Goal: Information Seeking & Learning: Learn about a topic

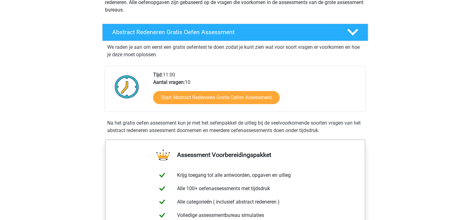
scroll to position [93, 0]
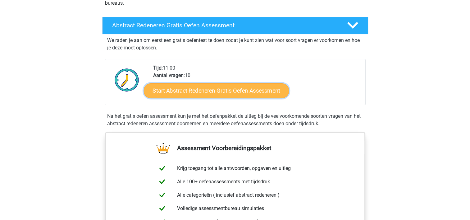
click at [244, 91] on link "Start Abstract Redeneren Gratis Oefen Assessment" at bounding box center [217, 90] width 146 height 15
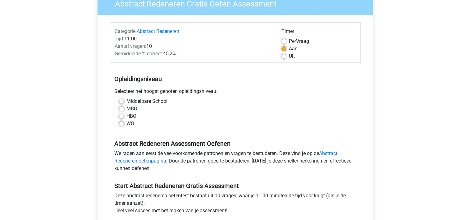
scroll to position [62, 0]
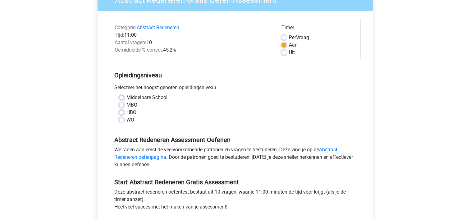
click at [127, 97] on label "Middelbare School" at bounding box center [147, 97] width 41 height 7
click at [123, 97] on input "Middelbare School" at bounding box center [121, 97] width 5 height 6
radio input "true"
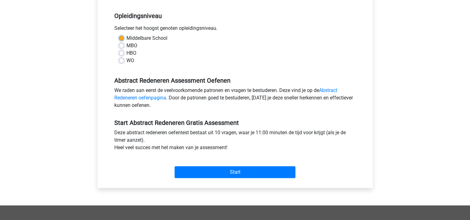
scroll to position [124, 0]
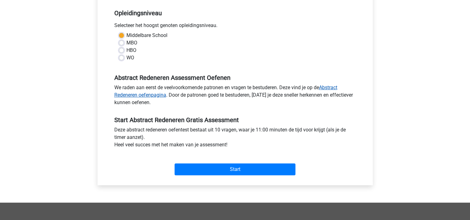
click at [336, 86] on link "Abstract Redeneren oefenpagina" at bounding box center [225, 91] width 223 height 13
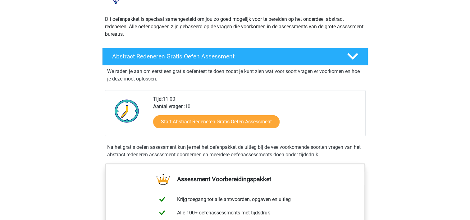
scroll to position [31, 0]
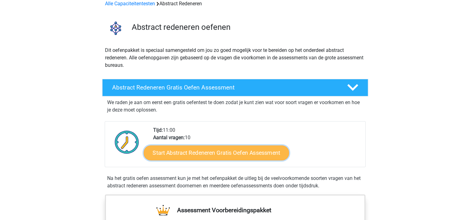
click at [238, 151] on link "Start Abstract Redeneren Gratis Oefen Assessment" at bounding box center [217, 152] width 146 height 15
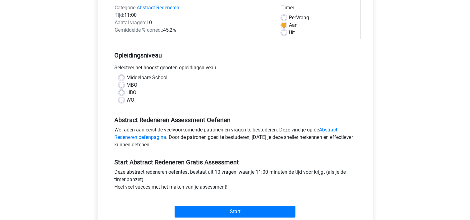
scroll to position [93, 0]
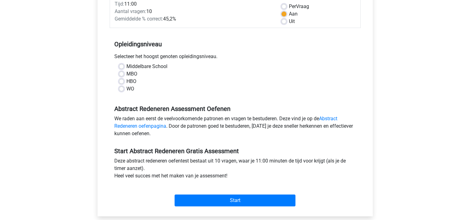
click at [127, 65] on label "Middelbare School" at bounding box center [147, 66] width 41 height 7
click at [122, 65] on input "Middelbare School" at bounding box center [121, 66] width 5 height 6
radio input "true"
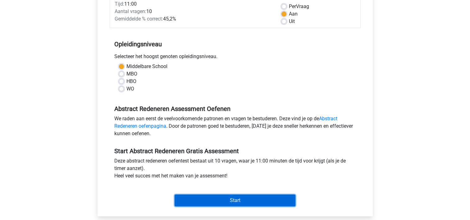
click at [259, 200] on input "Start" at bounding box center [235, 201] width 121 height 12
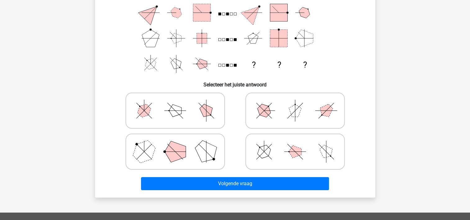
scroll to position [93, 0]
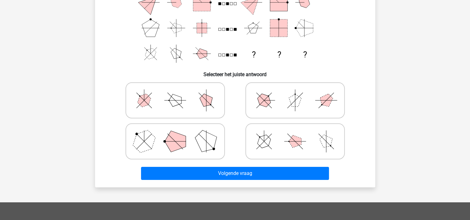
click at [289, 106] on icon at bounding box center [295, 100] width 93 height 31
click at [295, 93] on input "radio" at bounding box center [297, 91] width 4 height 4
radio input "true"
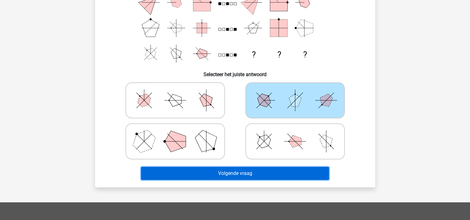
click at [259, 173] on button "Volgende vraag" at bounding box center [235, 173] width 188 height 13
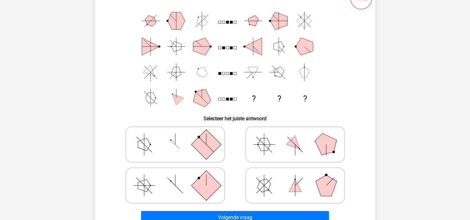
scroll to position [60, 0]
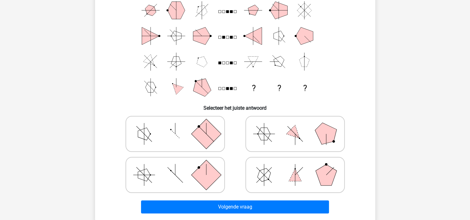
click at [272, 133] on icon at bounding box center [295, 133] width 93 height 31
click at [295, 126] on input "radio" at bounding box center [297, 124] width 4 height 4
radio input "true"
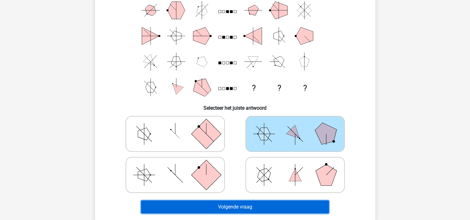
click at [237, 207] on button "Volgende vraag" at bounding box center [235, 207] width 188 height 13
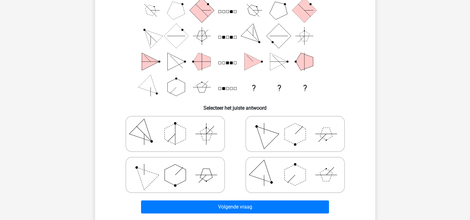
click at [198, 138] on icon at bounding box center [175, 133] width 93 height 31
click at [179, 126] on input "radio" at bounding box center [177, 124] width 4 height 4
radio input "true"
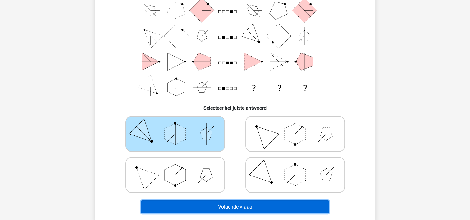
click at [255, 204] on button "Volgende vraag" at bounding box center [235, 207] width 188 height 13
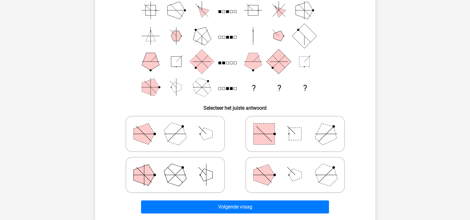
click at [260, 176] on polygon at bounding box center [264, 174] width 21 height 21
click at [295, 167] on input "radio" at bounding box center [297, 165] width 4 height 4
radio input "true"
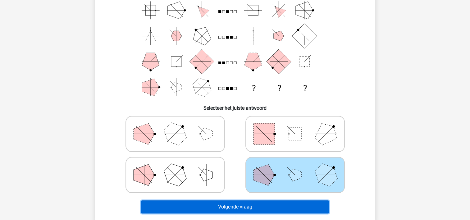
click at [251, 206] on button "Volgende vraag" at bounding box center [235, 207] width 188 height 13
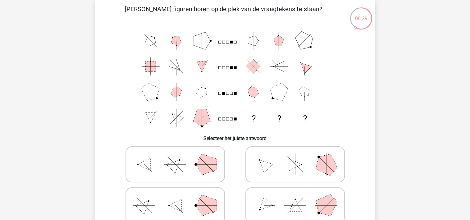
scroll to position [29, 0]
click at [186, 170] on icon at bounding box center [175, 165] width 93 height 31
click at [179, 157] on input "radio" at bounding box center [177, 155] width 4 height 4
radio input "true"
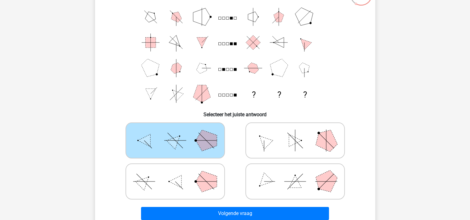
scroll to position [91, 0]
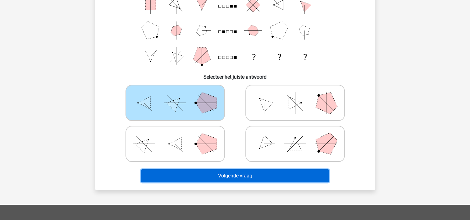
click at [238, 175] on button "Volgende vraag" at bounding box center [235, 175] width 188 height 13
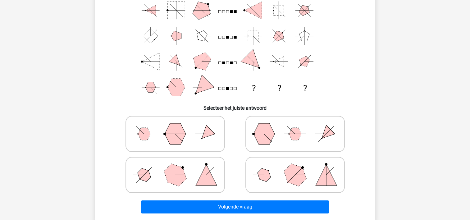
scroll to position [29, 0]
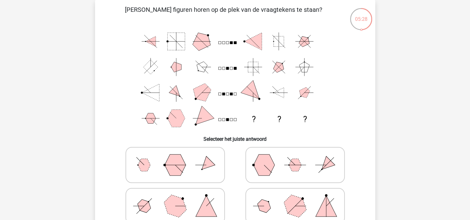
click at [287, 207] on polygon at bounding box center [295, 206] width 30 height 30
click at [295, 198] on input "radio" at bounding box center [297, 196] width 4 height 4
radio input "true"
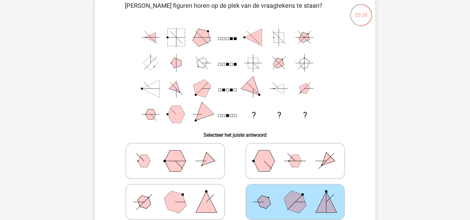
scroll to position [60, 0]
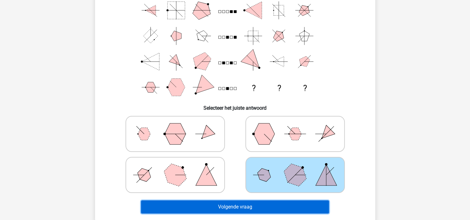
click at [274, 208] on button "Volgende vraag" at bounding box center [235, 207] width 188 height 13
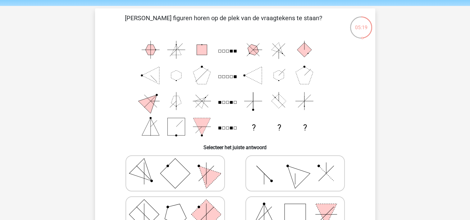
scroll to position [31, 0]
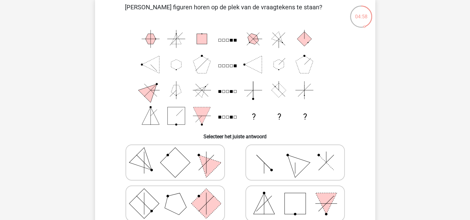
click at [191, 158] on icon at bounding box center [175, 162] width 93 height 31
click at [179, 155] on input "radio" at bounding box center [177, 153] width 4 height 4
radio input "true"
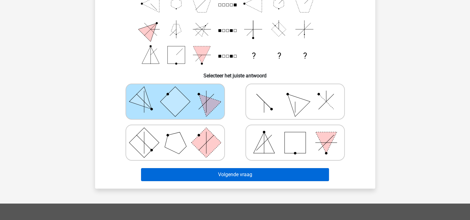
scroll to position [93, 0]
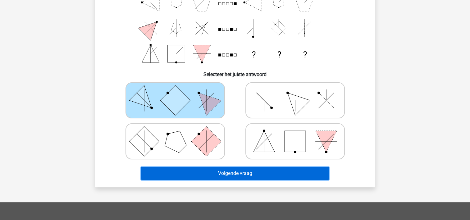
click at [232, 170] on button "Volgende vraag" at bounding box center [235, 173] width 188 height 13
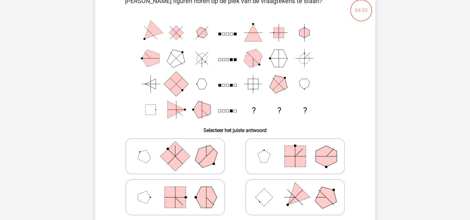
scroll to position [29, 0]
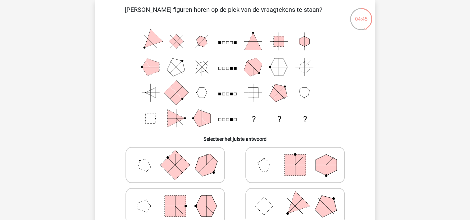
click at [265, 170] on polygon at bounding box center [264, 165] width 12 height 12
click at [295, 157] on input "radio" at bounding box center [297, 155] width 4 height 4
radio input "true"
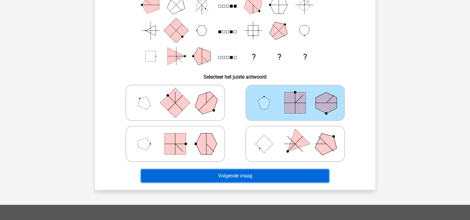
click at [255, 174] on button "Volgende vraag" at bounding box center [235, 175] width 188 height 13
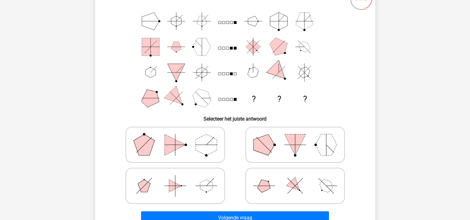
scroll to position [60, 0]
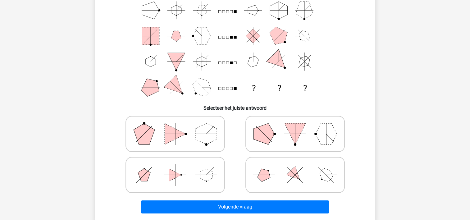
click at [283, 135] on icon at bounding box center [295, 133] width 93 height 31
click at [295, 126] on input "radio" at bounding box center [297, 124] width 4 height 4
radio input "true"
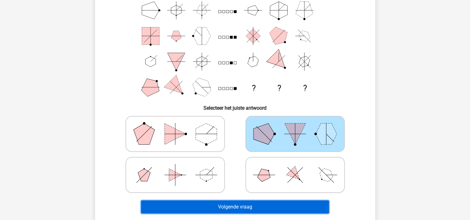
click at [259, 208] on button "Volgende vraag" at bounding box center [235, 207] width 188 height 13
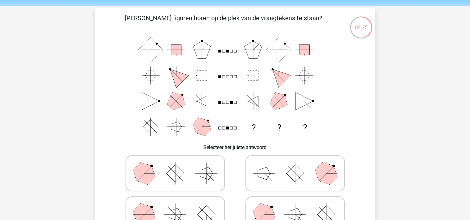
scroll to position [31, 0]
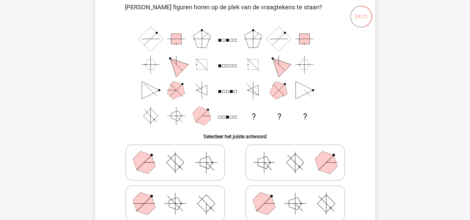
click at [275, 205] on icon at bounding box center [295, 203] width 93 height 31
click at [295, 196] on input "radio" at bounding box center [297, 194] width 4 height 4
radio input "true"
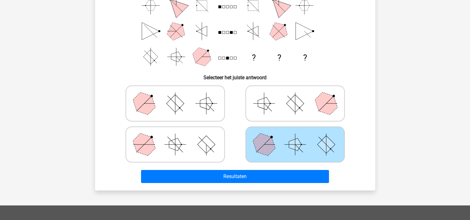
scroll to position [93, 0]
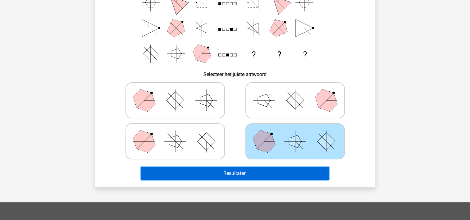
click at [280, 174] on button "Resultaten" at bounding box center [235, 173] width 188 height 13
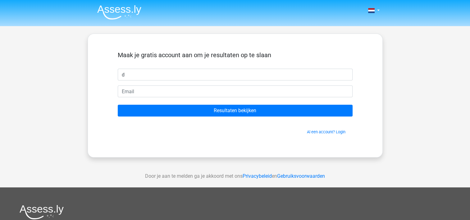
type input "[PERSON_NAME]"
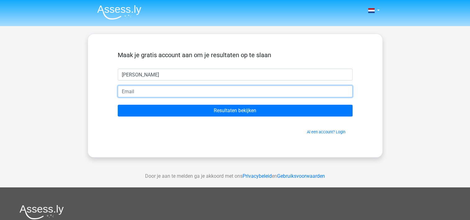
click at [151, 91] on input "email" at bounding box center [235, 92] width 235 height 12
type input "[EMAIL_ADDRESS][DOMAIN_NAME]"
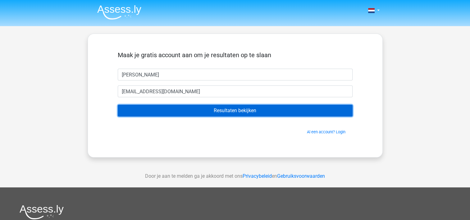
click at [237, 110] on input "Resultaten bekijken" at bounding box center [235, 111] width 235 height 12
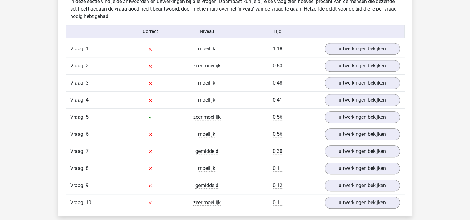
scroll to position [497, 0]
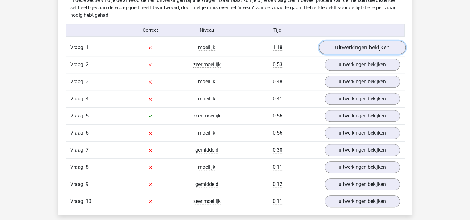
click at [334, 49] on link "uitwerkingen bekijken" at bounding box center [362, 48] width 87 height 14
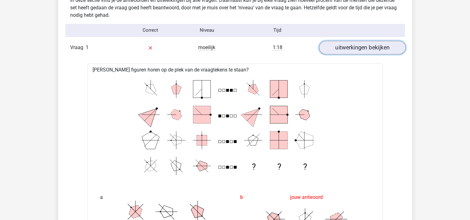
click at [337, 50] on link "uitwerkingen bekijken" at bounding box center [362, 48] width 87 height 14
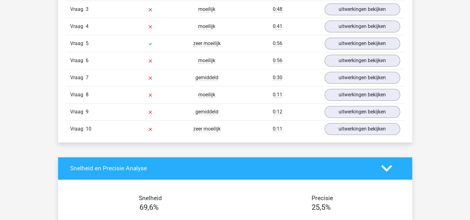
scroll to position [560, 0]
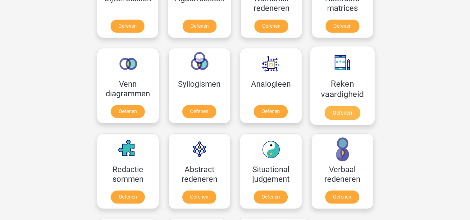
scroll to position [373, 0]
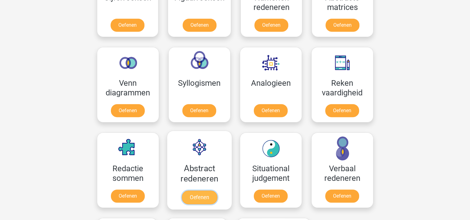
click at [193, 195] on link "Oefenen" at bounding box center [199, 198] width 35 height 14
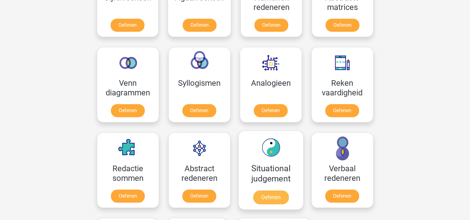
scroll to position [342, 0]
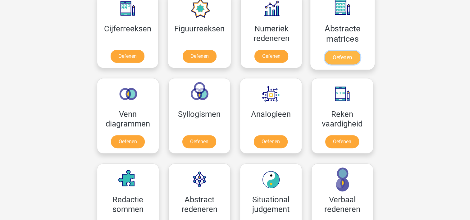
click at [335, 57] on link "Oefenen" at bounding box center [342, 58] width 35 height 14
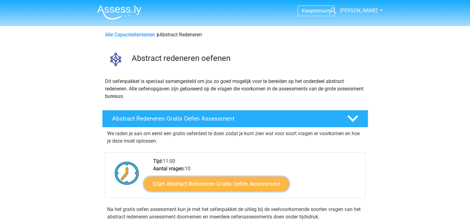
click at [203, 182] on link "Start Abstract Redeneren Gratis Oefen Assessment" at bounding box center [217, 183] width 146 height 15
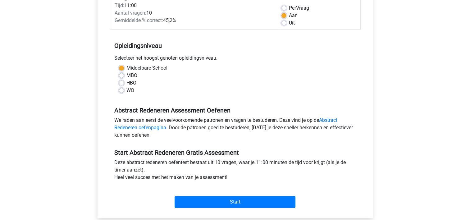
scroll to position [93, 0]
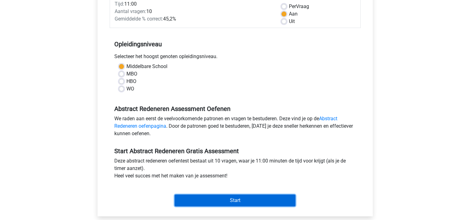
click at [241, 198] on input "Start" at bounding box center [235, 201] width 121 height 12
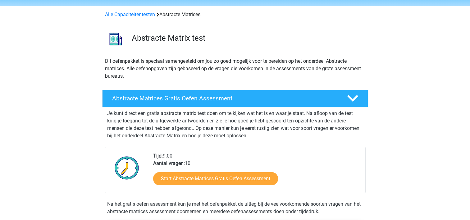
scroll to position [31, 0]
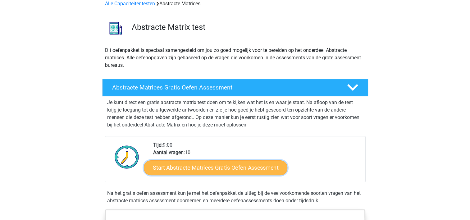
click at [256, 167] on link "Start Abstracte Matrices Gratis Oefen Assessment" at bounding box center [216, 167] width 144 height 15
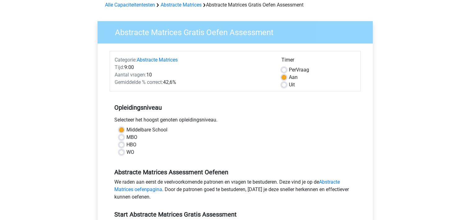
scroll to position [93, 0]
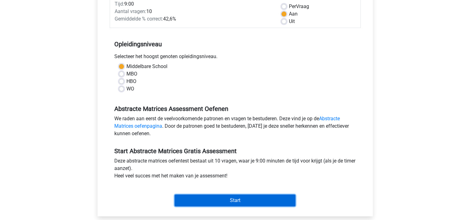
click at [241, 201] on input "Start" at bounding box center [235, 201] width 121 height 12
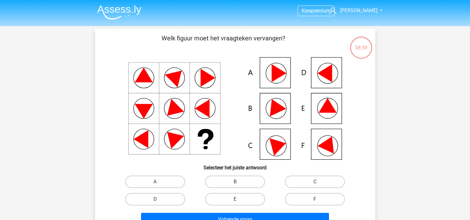
scroll to position [31, 0]
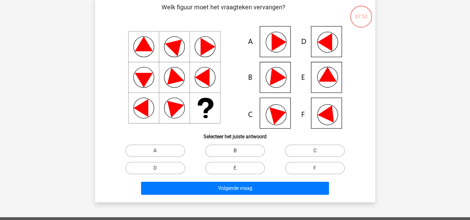
click at [241, 151] on label "B" at bounding box center [235, 151] width 60 height 12
click at [239, 151] on input "B" at bounding box center [237, 153] width 4 height 4
radio input "true"
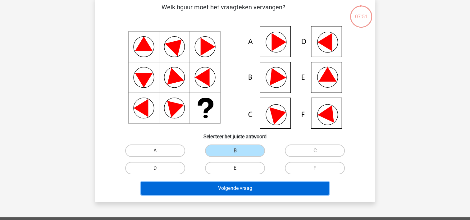
click at [248, 189] on button "Volgende vraag" at bounding box center [235, 188] width 188 height 13
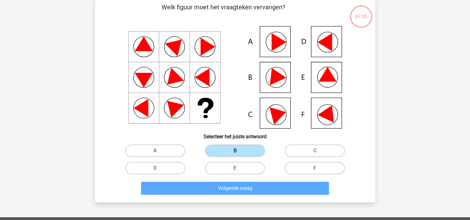
scroll to position [29, 0]
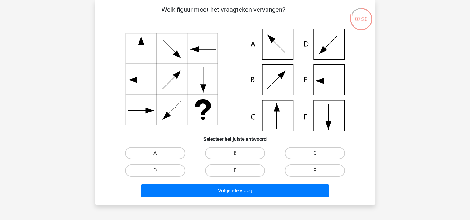
click at [310, 152] on label "C" at bounding box center [315, 153] width 60 height 12
click at [315, 153] on input "C" at bounding box center [317, 155] width 4 height 4
radio input "true"
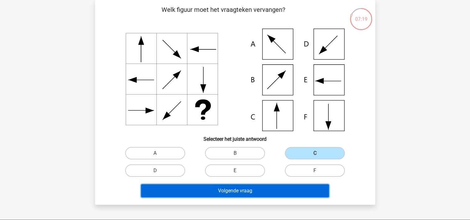
click at [247, 191] on button "Volgende vraag" at bounding box center [235, 190] width 188 height 13
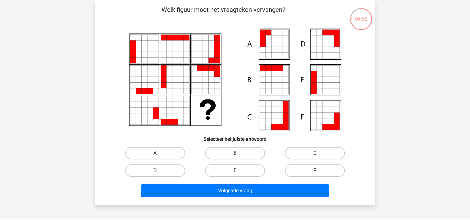
click at [315, 169] on label "F" at bounding box center [315, 170] width 60 height 12
click at [315, 171] on input "F" at bounding box center [317, 173] width 4 height 4
radio input "true"
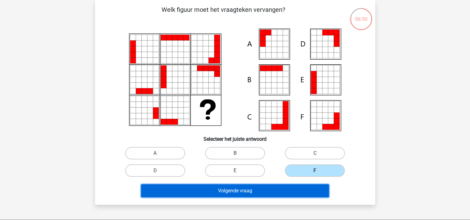
click at [271, 190] on button "Volgende vraag" at bounding box center [235, 190] width 188 height 13
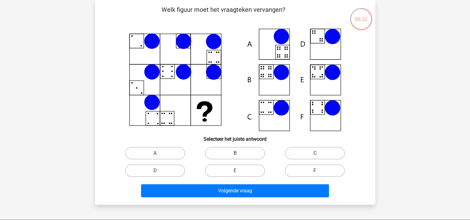
click at [243, 154] on label "B" at bounding box center [235, 153] width 60 height 12
click at [239, 154] on input "B" at bounding box center [237, 155] width 4 height 4
radio input "true"
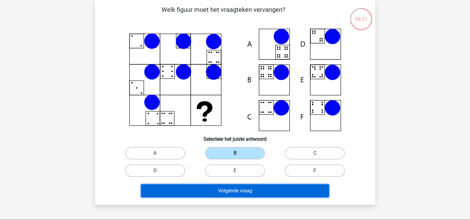
click at [250, 192] on button "Volgende vraag" at bounding box center [235, 190] width 188 height 13
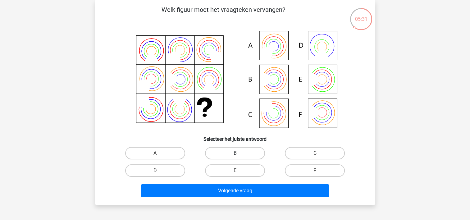
click at [236, 152] on label "B" at bounding box center [235, 153] width 60 height 12
click at [236, 153] on input "B" at bounding box center [237, 155] width 4 height 4
radio input "true"
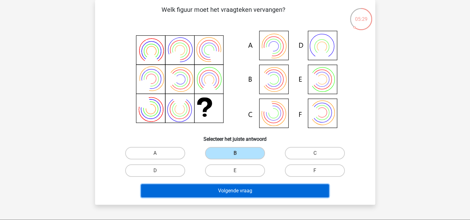
click at [248, 188] on button "Volgende vraag" at bounding box center [235, 190] width 188 height 13
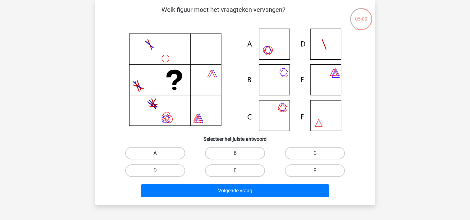
click at [167, 152] on label "A" at bounding box center [155, 153] width 60 height 12
click at [159, 153] on input "A" at bounding box center [157, 155] width 4 height 4
radio input "true"
click at [319, 151] on label "C" at bounding box center [315, 153] width 60 height 12
click at [319, 153] on input "C" at bounding box center [317, 155] width 4 height 4
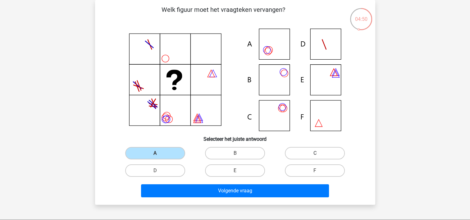
radio input "true"
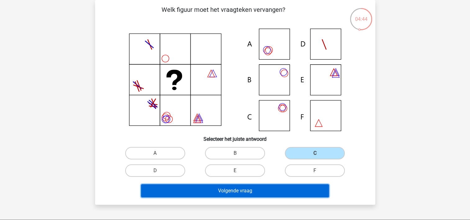
click at [260, 191] on button "Volgende vraag" at bounding box center [235, 190] width 188 height 13
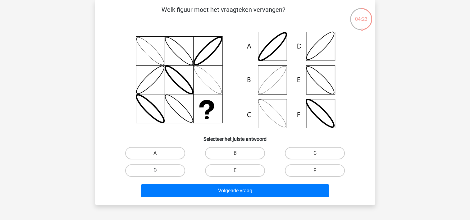
click at [153, 169] on label "D" at bounding box center [155, 170] width 60 height 12
click at [155, 171] on input "D" at bounding box center [157, 173] width 4 height 4
radio input "true"
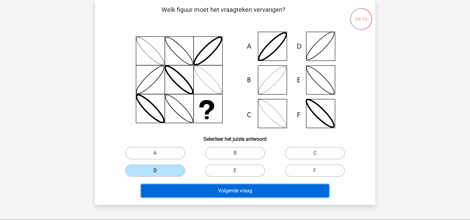
click at [238, 189] on button "Volgende vraag" at bounding box center [235, 190] width 188 height 13
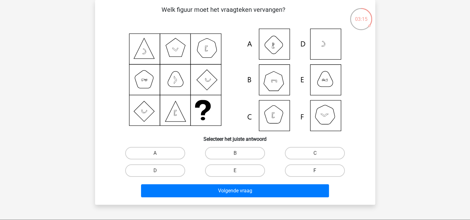
click at [296, 169] on label "F" at bounding box center [315, 170] width 60 height 12
click at [315, 171] on input "F" at bounding box center [317, 173] width 4 height 4
radio input "true"
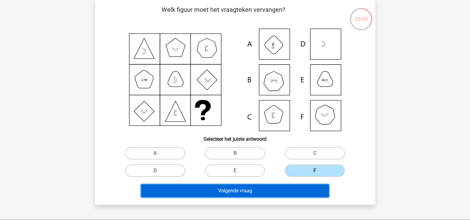
click at [275, 186] on button "Volgende vraag" at bounding box center [235, 190] width 188 height 13
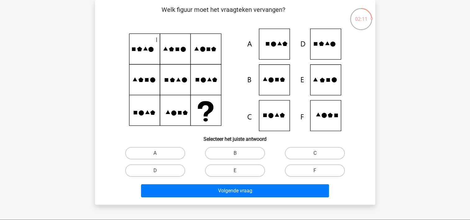
click at [322, 85] on icon at bounding box center [235, 80] width 251 height 103
click at [226, 171] on label "E" at bounding box center [235, 170] width 60 height 12
click at [235, 171] on input "E" at bounding box center [237, 173] width 4 height 4
radio input "true"
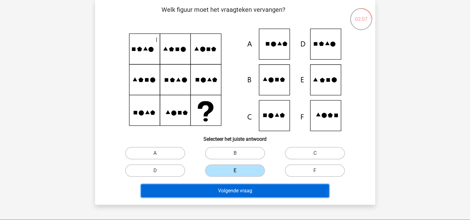
click at [240, 188] on button "Volgende vraag" at bounding box center [235, 190] width 188 height 13
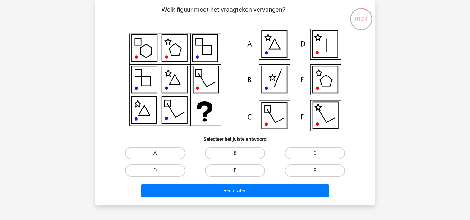
click at [256, 168] on label "E" at bounding box center [235, 170] width 60 height 12
click at [239, 171] on input "E" at bounding box center [237, 173] width 4 height 4
radio input "true"
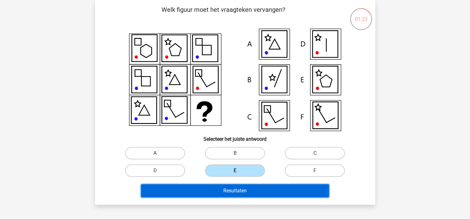
click at [271, 190] on button "Resultaten" at bounding box center [235, 190] width 188 height 13
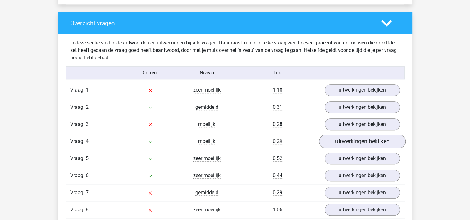
scroll to position [466, 0]
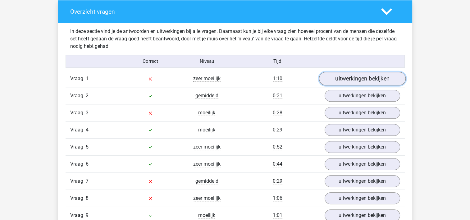
click at [347, 80] on link "uitwerkingen bekijken" at bounding box center [362, 79] width 87 height 14
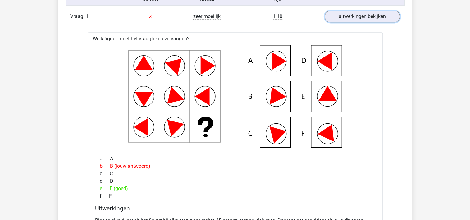
scroll to position [497, 0]
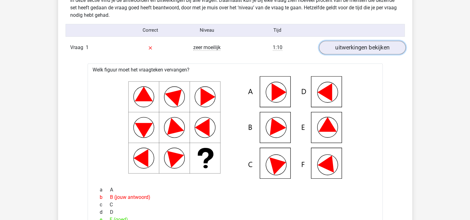
click at [364, 50] on link "uitwerkingen bekijken" at bounding box center [362, 48] width 87 height 14
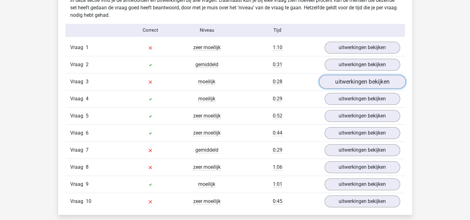
click at [366, 80] on link "uitwerkingen bekijken" at bounding box center [362, 82] width 87 height 14
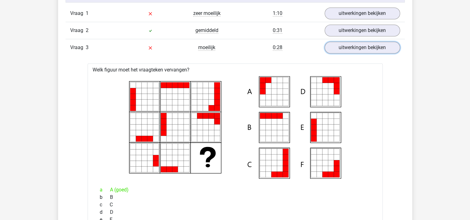
scroll to position [529, 0]
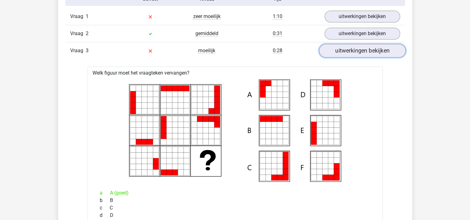
click at [378, 53] on link "uitwerkingen bekijken" at bounding box center [362, 51] width 87 height 14
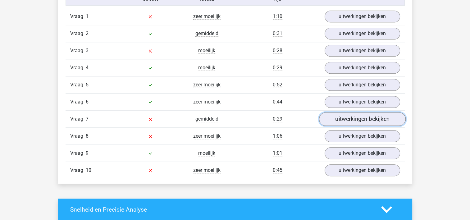
click at [332, 118] on link "uitwerkingen bekijken" at bounding box center [362, 119] width 87 height 14
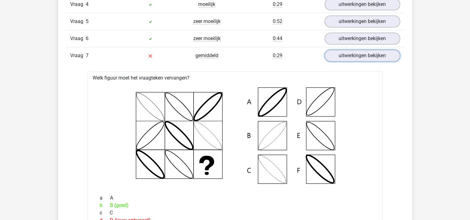
scroll to position [591, 0]
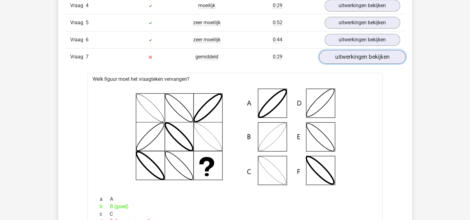
click at [377, 58] on link "uitwerkingen bekijken" at bounding box center [362, 57] width 87 height 14
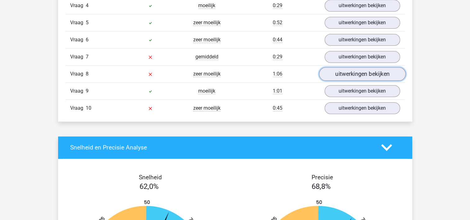
click at [373, 73] on link "uitwerkingen bekijken" at bounding box center [362, 74] width 87 height 14
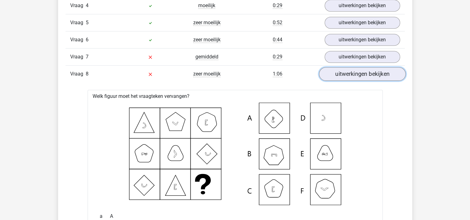
click at [361, 75] on link "uitwerkingen bekijken" at bounding box center [362, 74] width 87 height 14
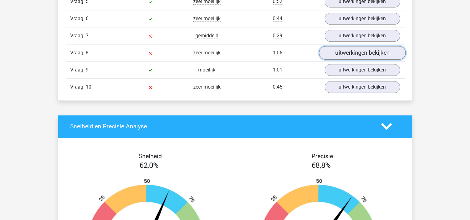
scroll to position [622, 0]
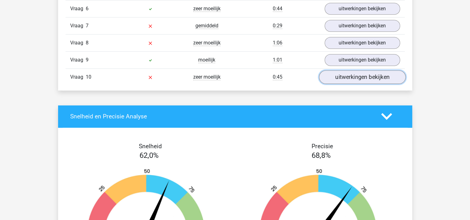
click at [357, 75] on link "uitwerkingen bekijken" at bounding box center [362, 77] width 87 height 14
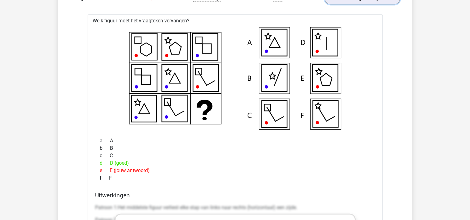
scroll to position [715, 0]
